Goal: Information Seeking & Learning: Learn about a topic

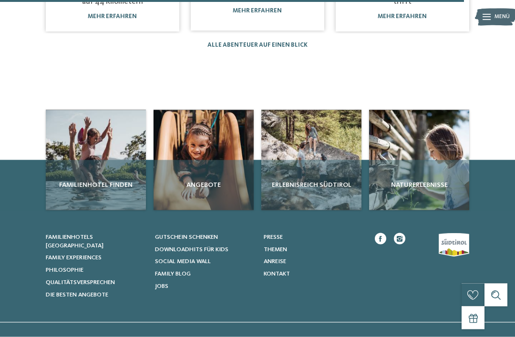
scroll to position [784, 0]
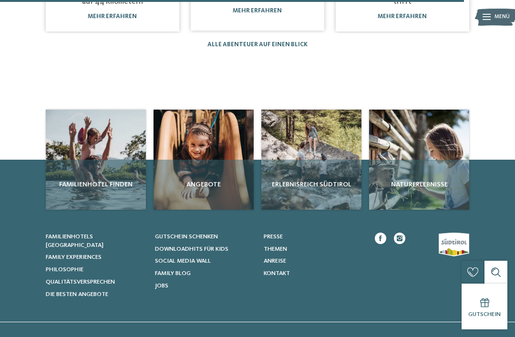
click at [81, 168] on div "Familienhotel finden" at bounding box center [96, 185] width 100 height 50
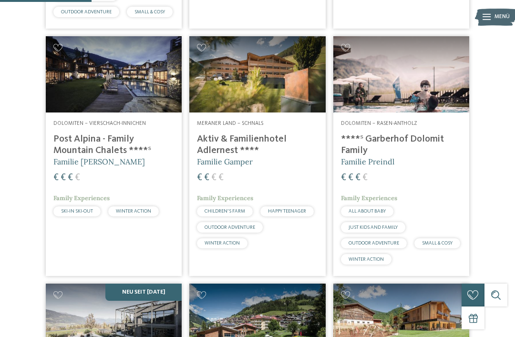
scroll to position [443, 0]
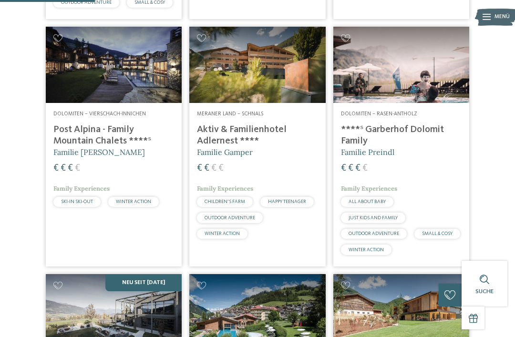
click at [81, 147] on h4 "Post Alpina - Family Mountain Chalets ****ˢ" at bounding box center [113, 135] width 121 height 23
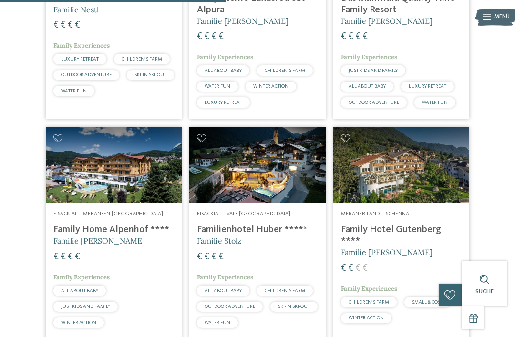
scroll to position [1055, 0]
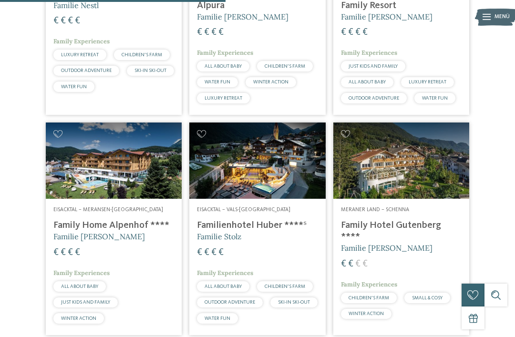
click at [219, 231] on h4 "Familienhotel Huber ****ˢ" at bounding box center [257, 225] width 121 height 11
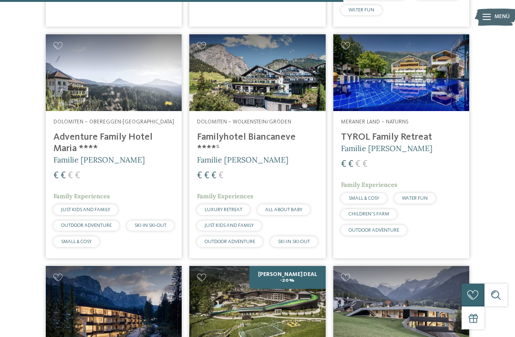
scroll to position [1607, 0]
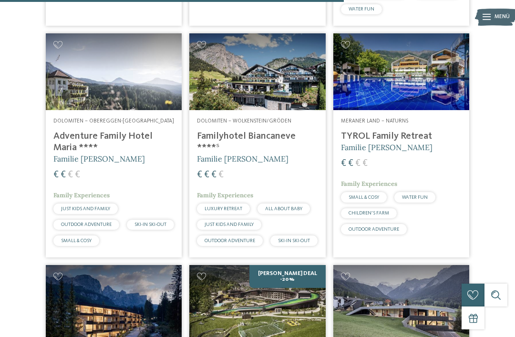
click at [384, 147] on span "Familie [PERSON_NAME]" at bounding box center [387, 148] width 92 height 10
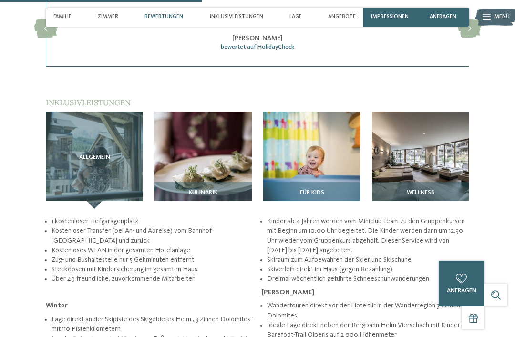
scroll to position [1061, 0]
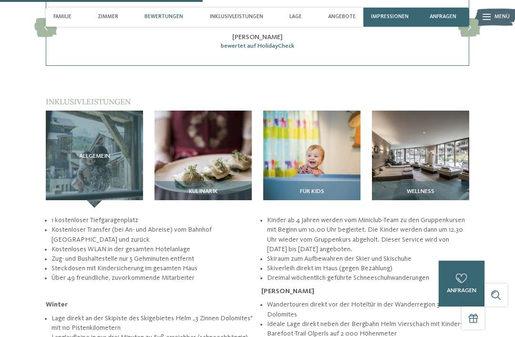
click at [303, 146] on img at bounding box center [311, 159] width 97 height 97
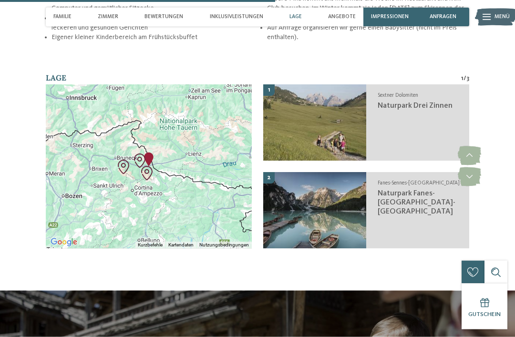
scroll to position [1399, 0]
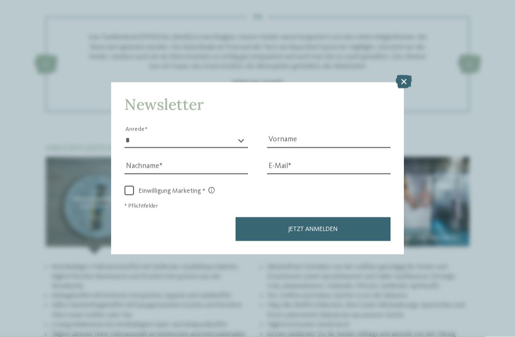
scroll to position [1119, 0]
click at [405, 75] on icon at bounding box center [404, 81] width 16 height 13
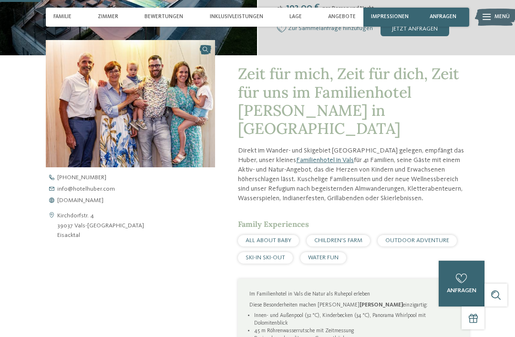
scroll to position [215, 0]
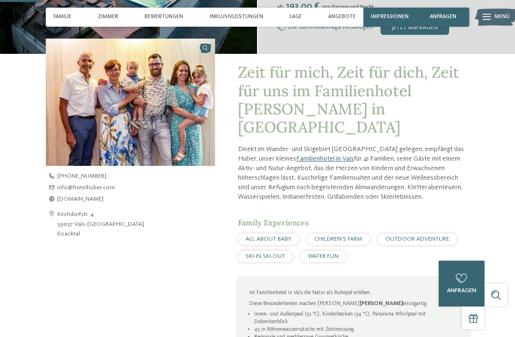
click at [73, 203] on span "www.hotelhuber.com" at bounding box center [80, 200] width 46 height 6
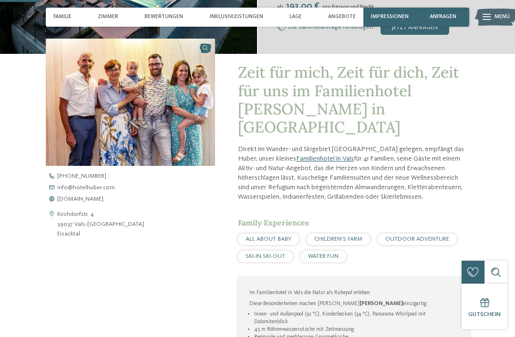
scroll to position [230, 0]
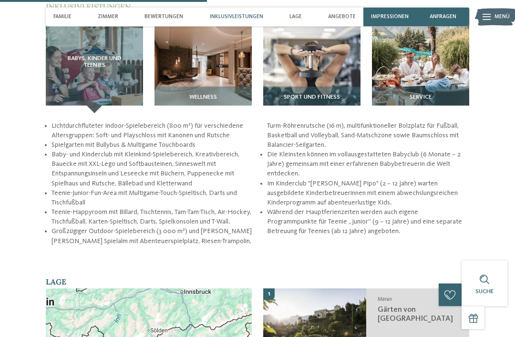
scroll to position [1038, 0]
click at [209, 60] on img at bounding box center [203, 64] width 97 height 97
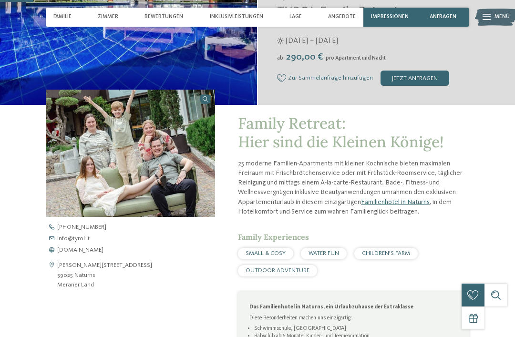
scroll to position [164, 0]
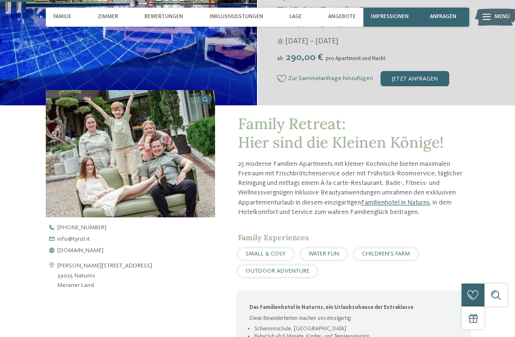
click at [62, 254] on span "www.tyrol.it" at bounding box center [80, 251] width 46 height 6
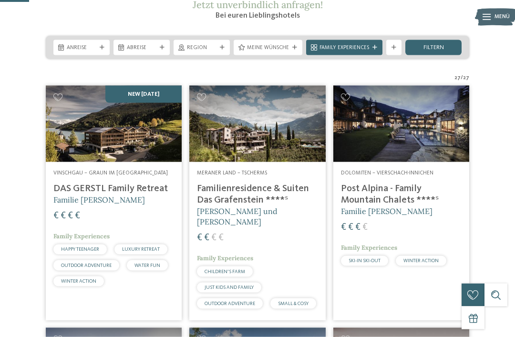
scroll to position [139, 0]
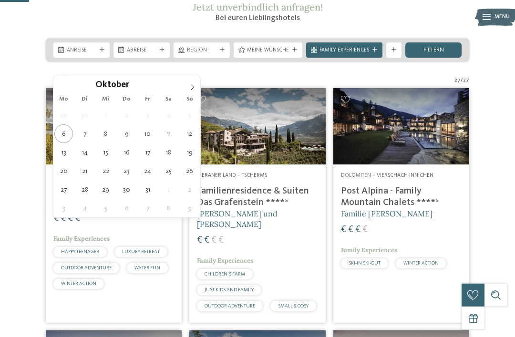
type div "12.10.2025"
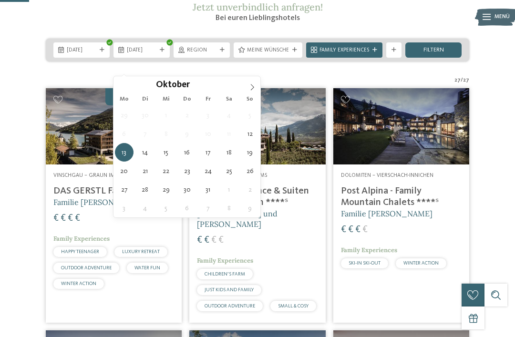
type div "17.10.2025"
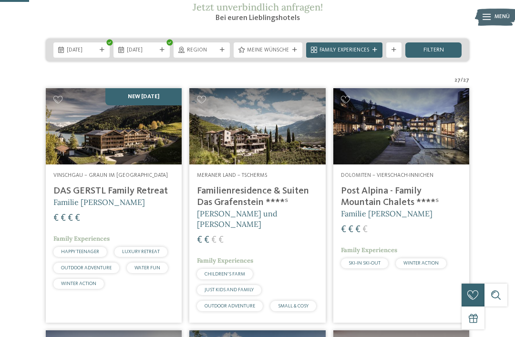
click at [451, 58] on div "filtern" at bounding box center [434, 49] width 56 height 15
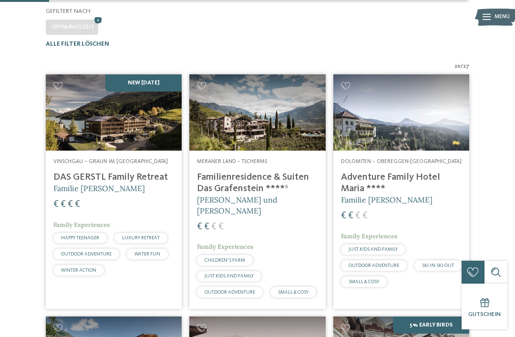
scroll to position [196, 0]
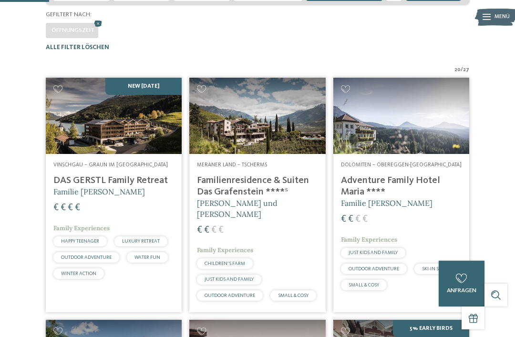
click at [153, 197] on h5 "Familie Gerstl" at bounding box center [113, 192] width 121 height 10
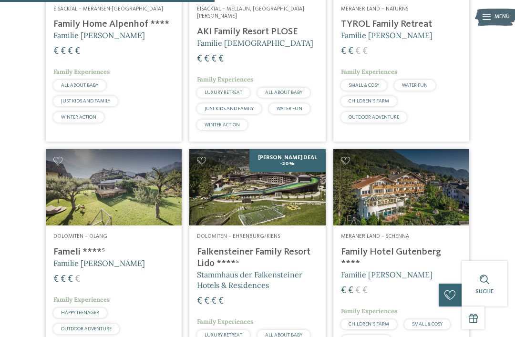
scroll to position [843, 0]
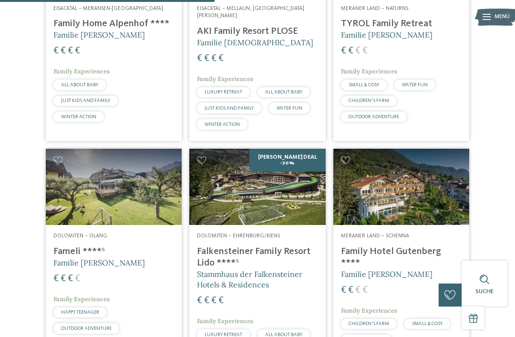
click at [298, 269] on h4 "Falkensteiner Family Resort Lido ****ˢ" at bounding box center [257, 257] width 121 height 23
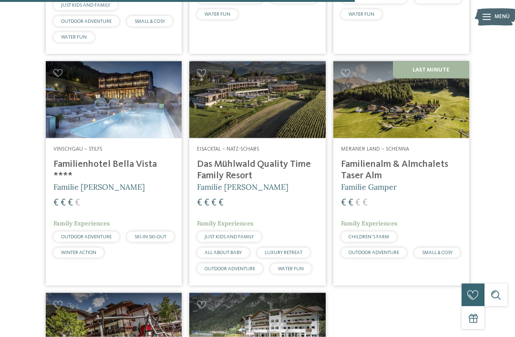
scroll to position [1416, 0]
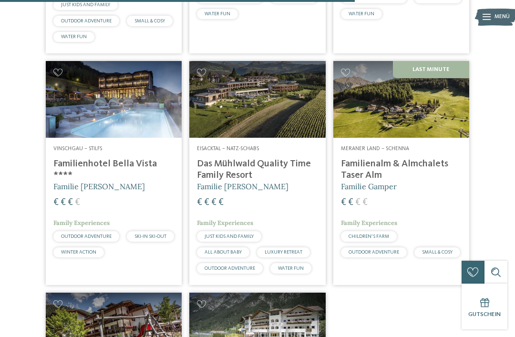
click at [281, 166] on h4 "Das Mühlwald Quality Time Family Resort" at bounding box center [257, 169] width 121 height 23
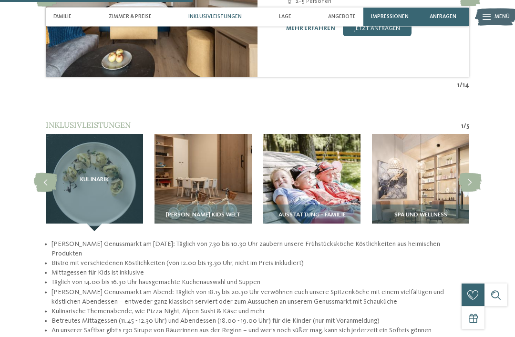
scroll to position [959, 0]
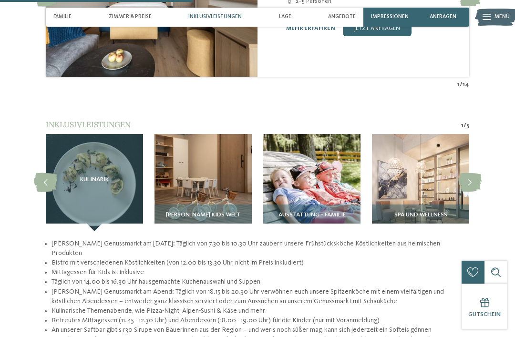
click at [414, 212] on span "Spa und Wellness" at bounding box center [421, 215] width 53 height 7
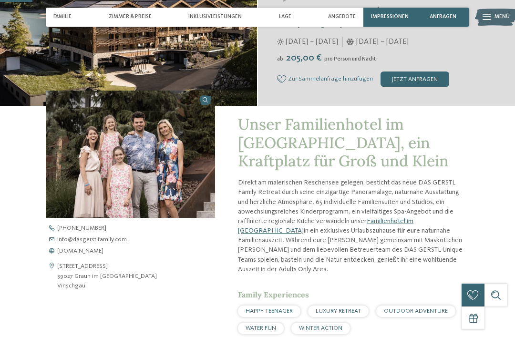
scroll to position [159, 0]
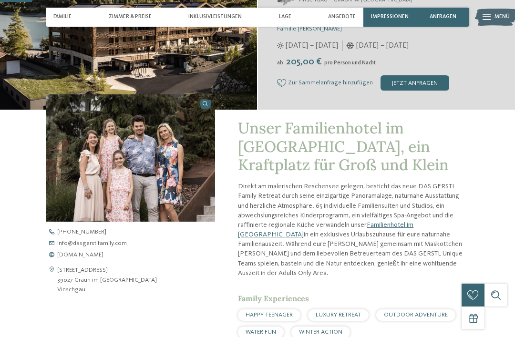
click at [104, 259] on span "www.dasgerstlfamily.com" at bounding box center [80, 255] width 46 height 6
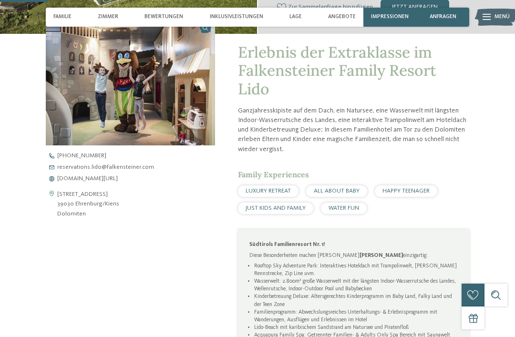
scroll to position [251, 0]
click at [115, 177] on span "www.falkensteiner.com/lido" at bounding box center [87, 180] width 61 height 6
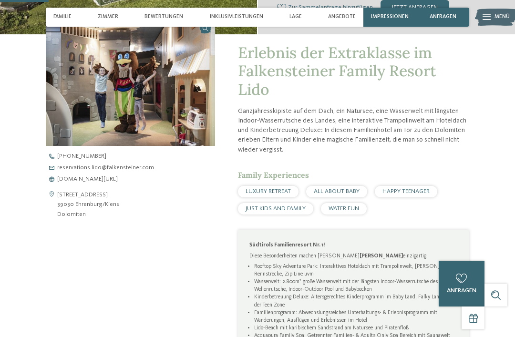
scroll to position [266, 0]
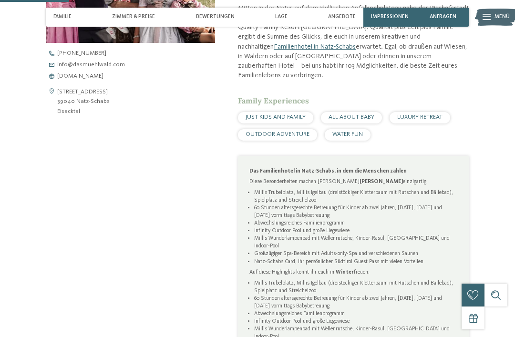
scroll to position [357, 0]
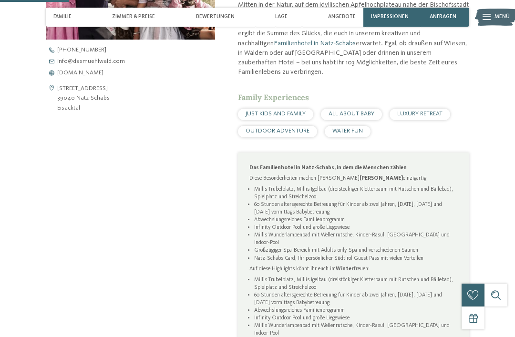
click at [360, 128] on span "WATER FUN" at bounding box center [348, 131] width 31 height 6
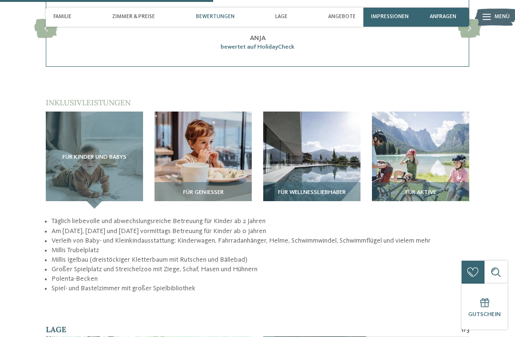
scroll to position [1103, 0]
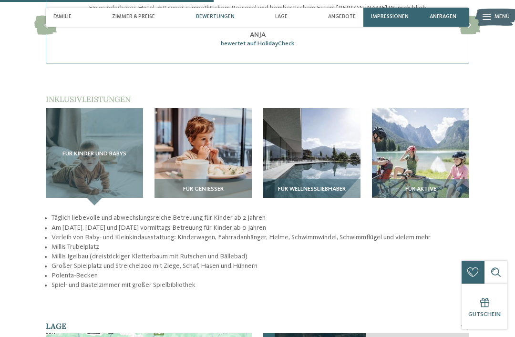
click at [340, 148] on img at bounding box center [311, 156] width 97 height 97
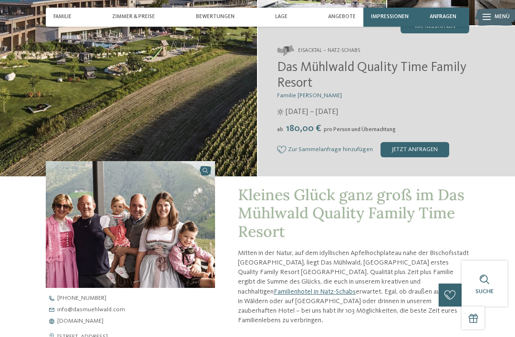
scroll to position [113, 0]
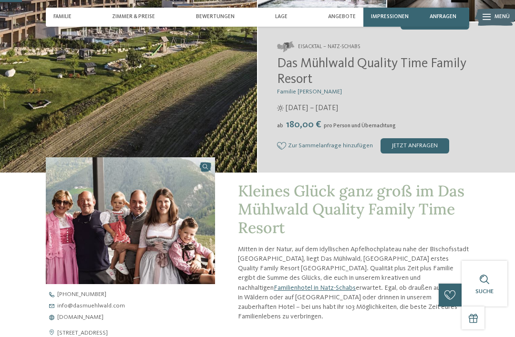
click at [104, 317] on span "[DOMAIN_NAME]" at bounding box center [80, 318] width 46 height 6
